Goal: Information Seeking & Learning: Check status

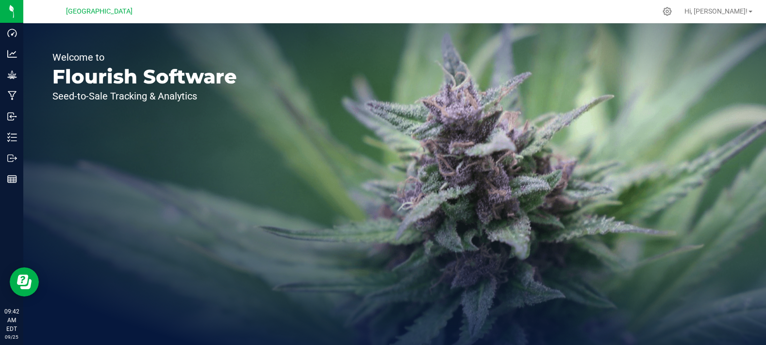
drag, startPoint x: 232, startPoint y: 116, endPoint x: 220, endPoint y: 92, distance: 26.9
click at [224, 103] on div "Welcome to Flourish Software Seed-to-Sale Tracking & Analytics" at bounding box center [144, 184] width 243 height 322
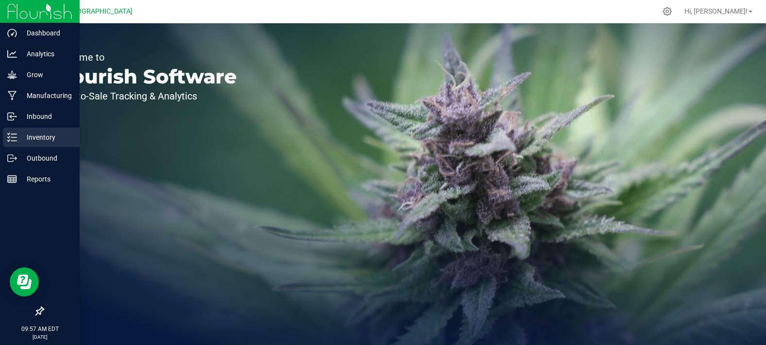
click at [37, 137] on p "Inventory" at bounding box center [46, 138] width 58 height 12
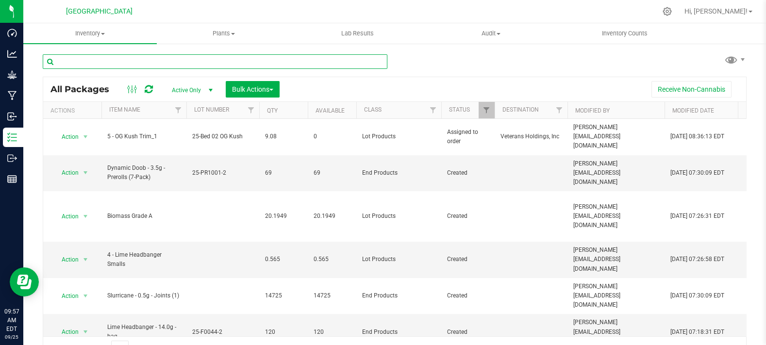
click at [151, 62] on input "text" at bounding box center [215, 61] width 345 height 15
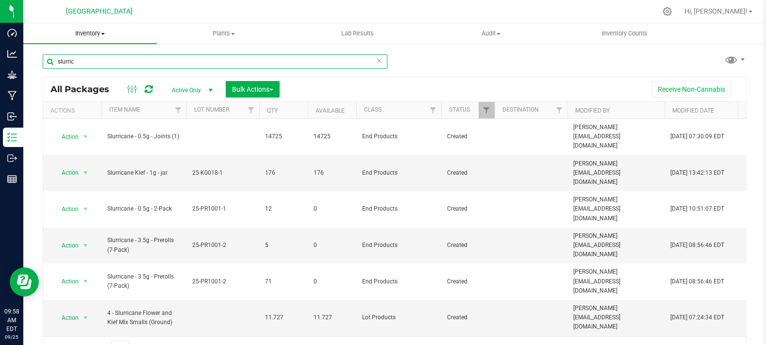
drag, startPoint x: 127, startPoint y: 62, endPoint x: 127, endPoint y: 39, distance: 22.8
click at [0, 61] on div "Dashboard Analytics Grow Manufacturing Inbound Inventory Outbound Reports 09:58…" at bounding box center [383, 172] width 766 height 345
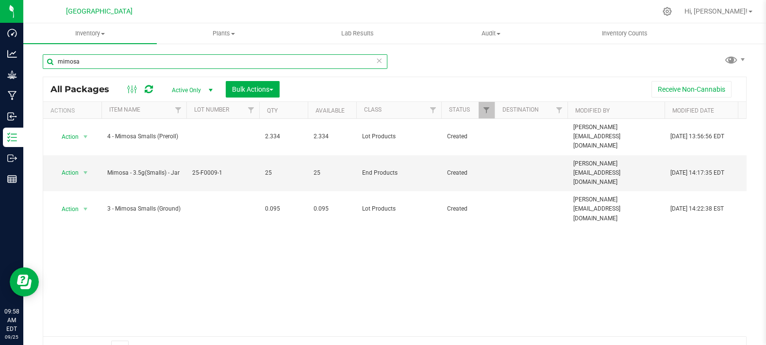
type input "mimosa"
click at [376, 275] on div "Action Action Adjust qty Create package Edit attributes Global inventory Locate…" at bounding box center [394, 228] width 703 height 218
click at [142, 58] on input "mimosa" at bounding box center [215, 61] width 345 height 15
drag, startPoint x: 142, startPoint y: 67, endPoint x: 33, endPoint y: 62, distance: 109.4
click at [33, 62] on div "mimosa All Packages Active Only Active Only Lab Samples Locked All Bulk Actions…" at bounding box center [394, 191] width 743 height 296
